Goal: Transaction & Acquisition: Purchase product/service

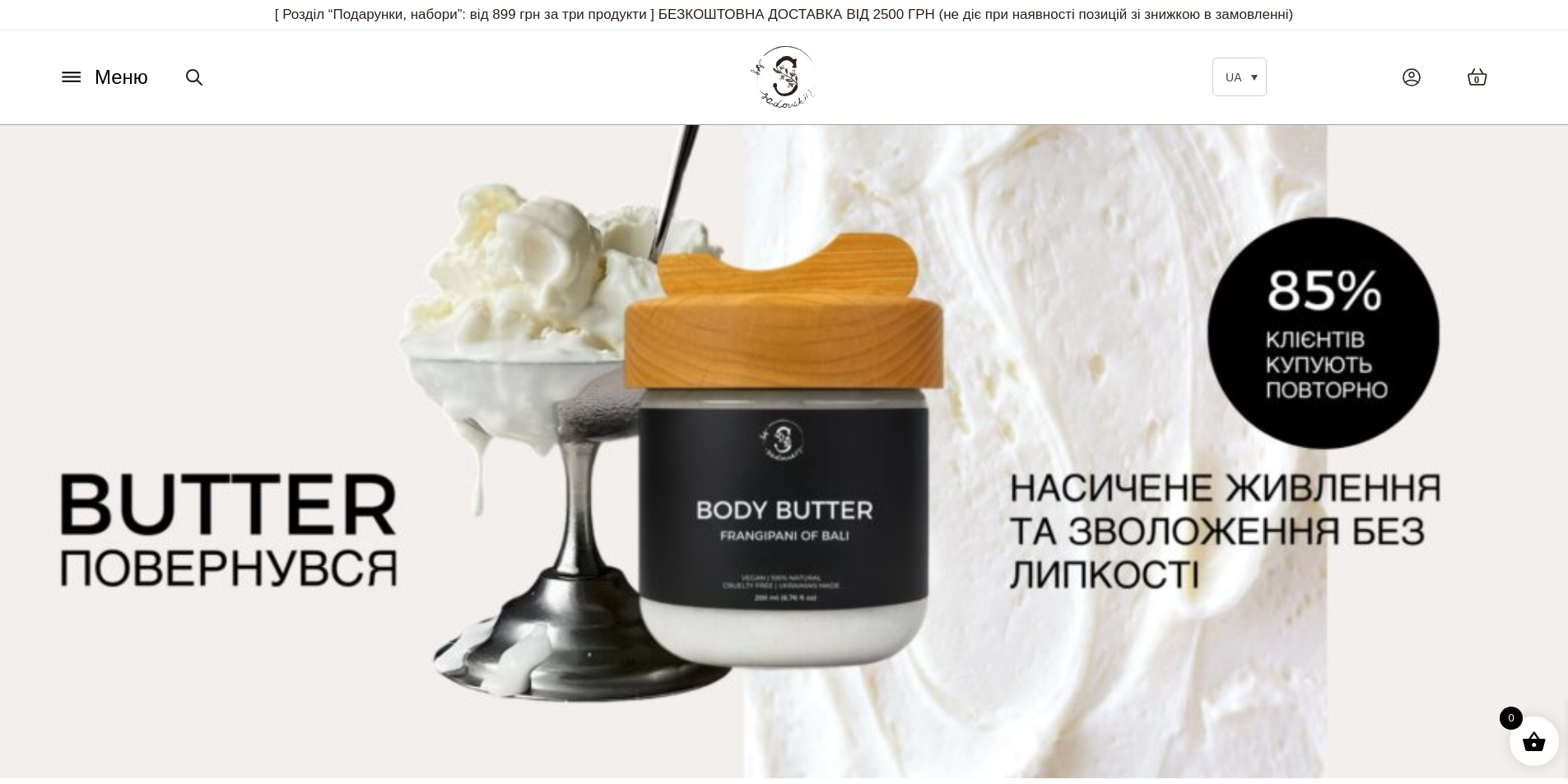
click at [77, 80] on icon at bounding box center [72, 77] width 26 height 18
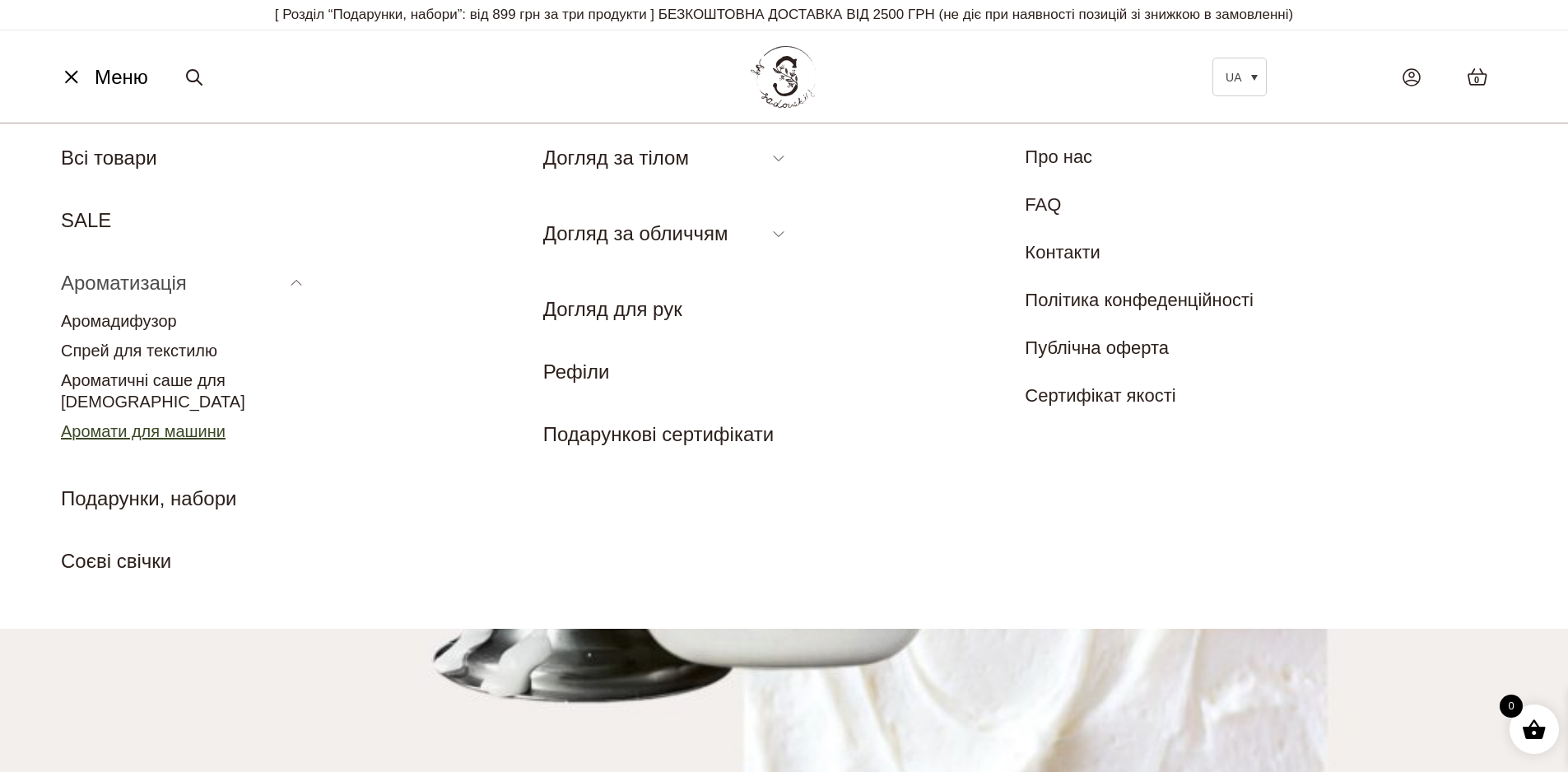
click at [160, 422] on link "Аромати для машини" at bounding box center [142, 431] width 164 height 18
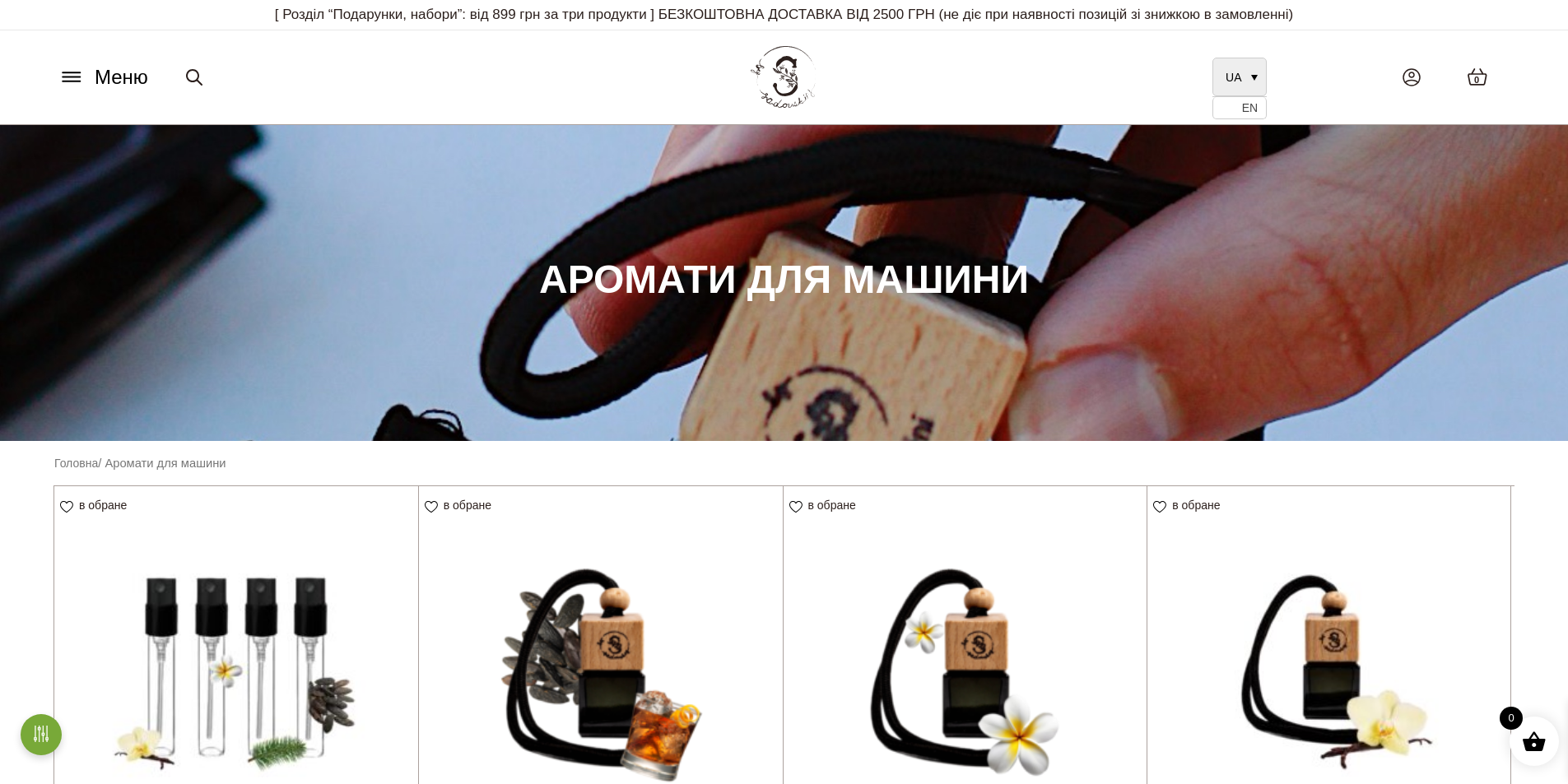
click at [1248, 68] on link "UA" at bounding box center [1240, 77] width 54 height 39
click at [1355, 66] on div "0" at bounding box center [1403, 76] width 248 height 52
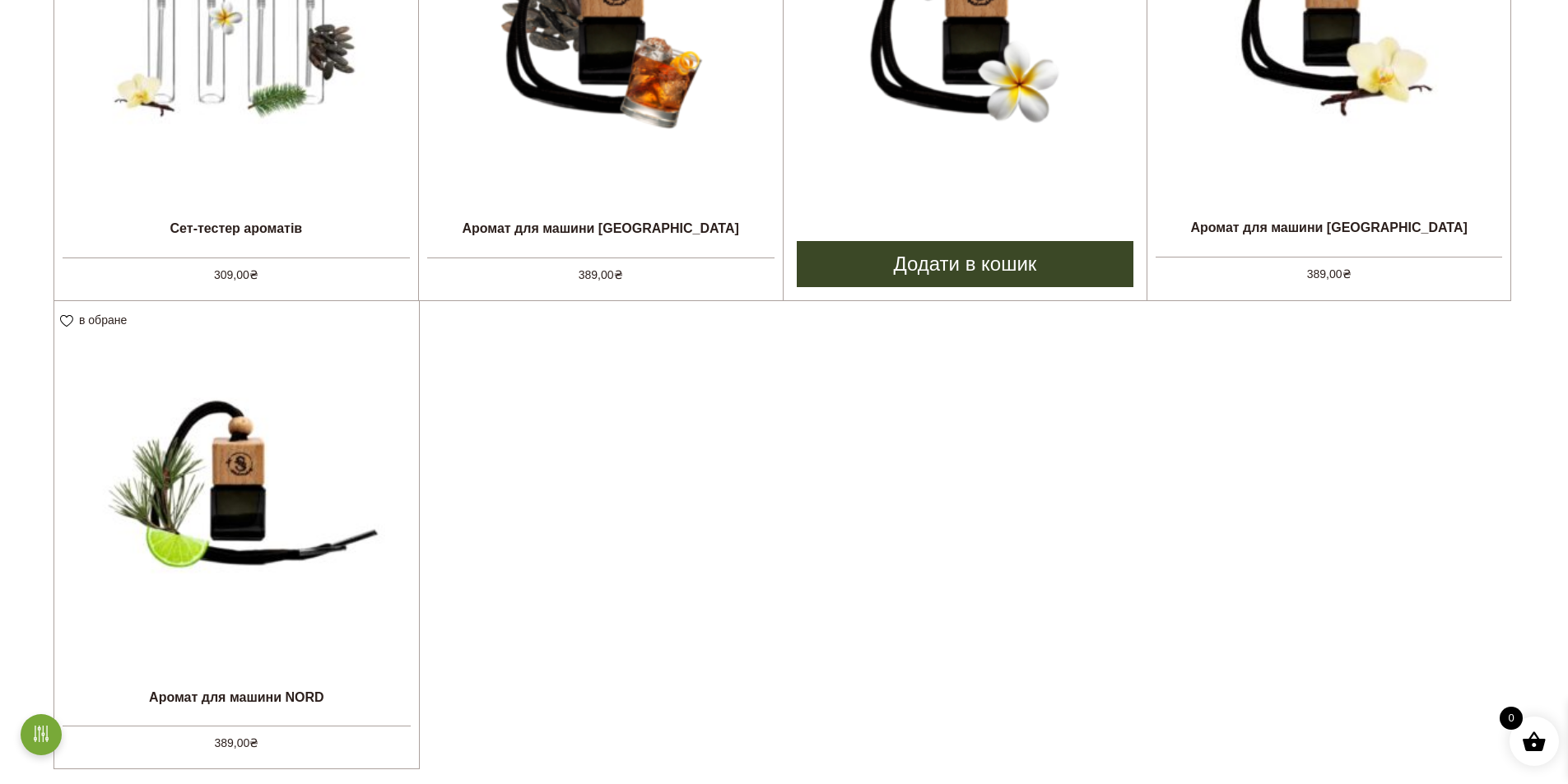
scroll to position [576, 0]
